Goal: Task Accomplishment & Management: Manage account settings

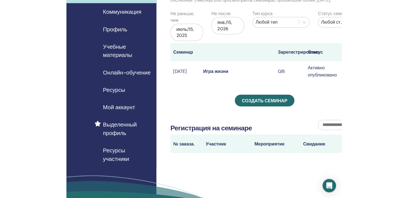
scroll to position [50, 0]
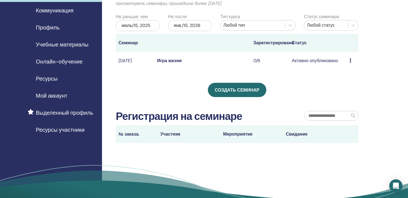
click at [269, 61] on icon at bounding box center [350, 60] width 2 height 4
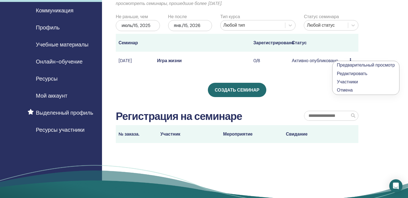
click at [269, 80] on font "Участники" at bounding box center [347, 82] width 21 height 6
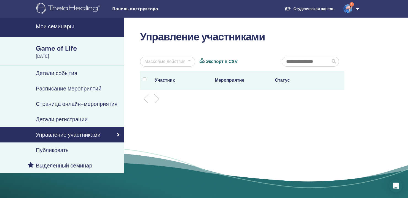
click at [46, 149] on h4 "Публиковать" at bounding box center [52, 150] width 33 height 7
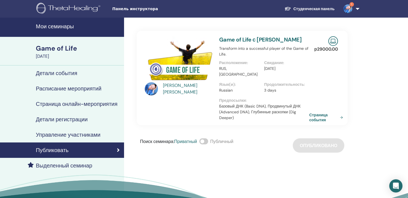
click at [61, 47] on div "Game of Life" at bounding box center [78, 48] width 85 height 9
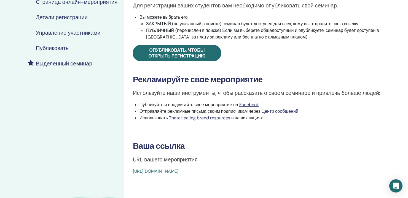
scroll to position [100, 0]
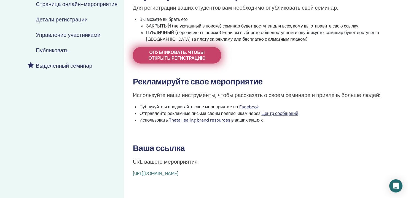
click at [200, 56] on span "Опубликовать, чтобы открыть регистрацию" at bounding box center [177, 56] width 74 height 12
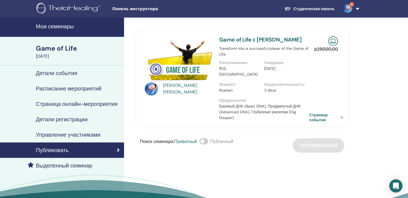
click at [207, 139] on span at bounding box center [203, 142] width 9 height 6
click at [59, 51] on div "Game of Life" at bounding box center [78, 48] width 85 height 9
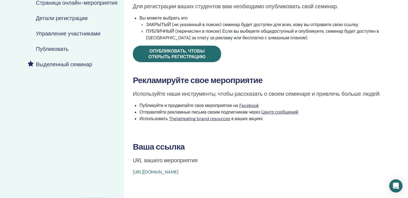
scroll to position [150, 0]
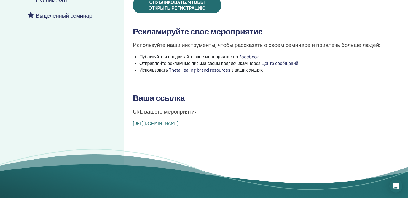
click at [256, 123] on div "https://www.thetahealing.com/seminar-380157-details.html" at bounding box center [239, 123] width 212 height 7
click at [255, 122] on div "https://www.thetahealing.com/seminar-380157-details.html" at bounding box center [239, 123] width 212 height 7
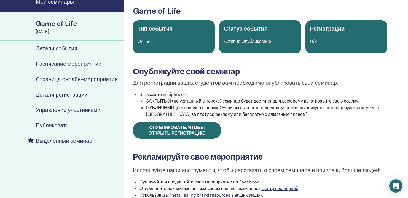
scroll to position [0, 0]
